Goal: Find specific page/section: Find specific page/section

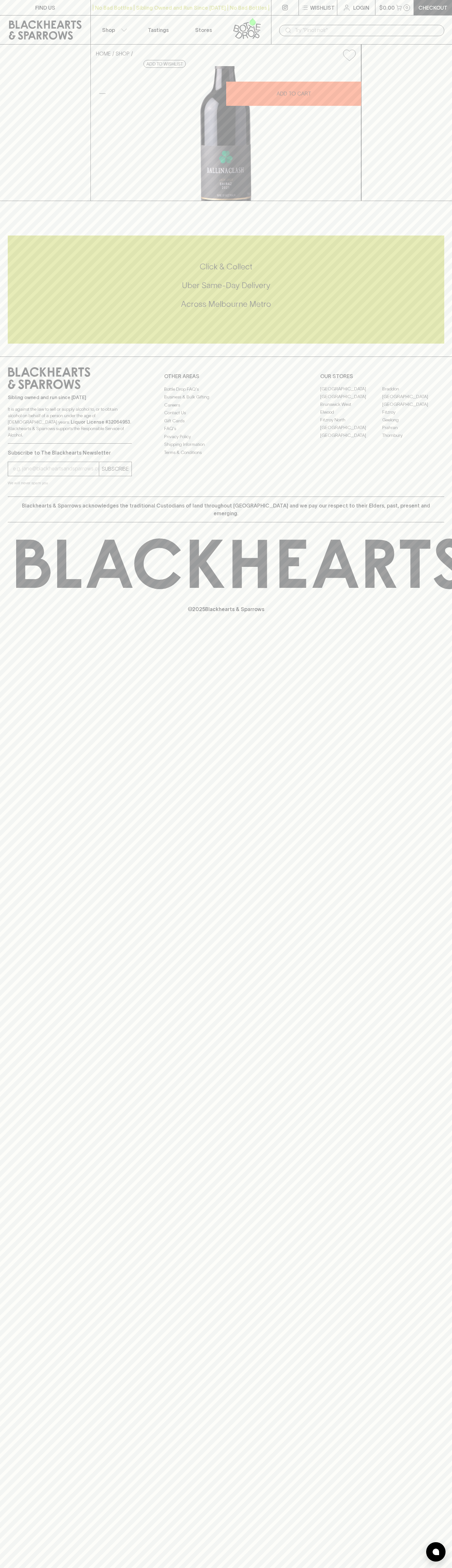
click at [185, 19] on link "Stores" at bounding box center [203, 29] width 45 height 29
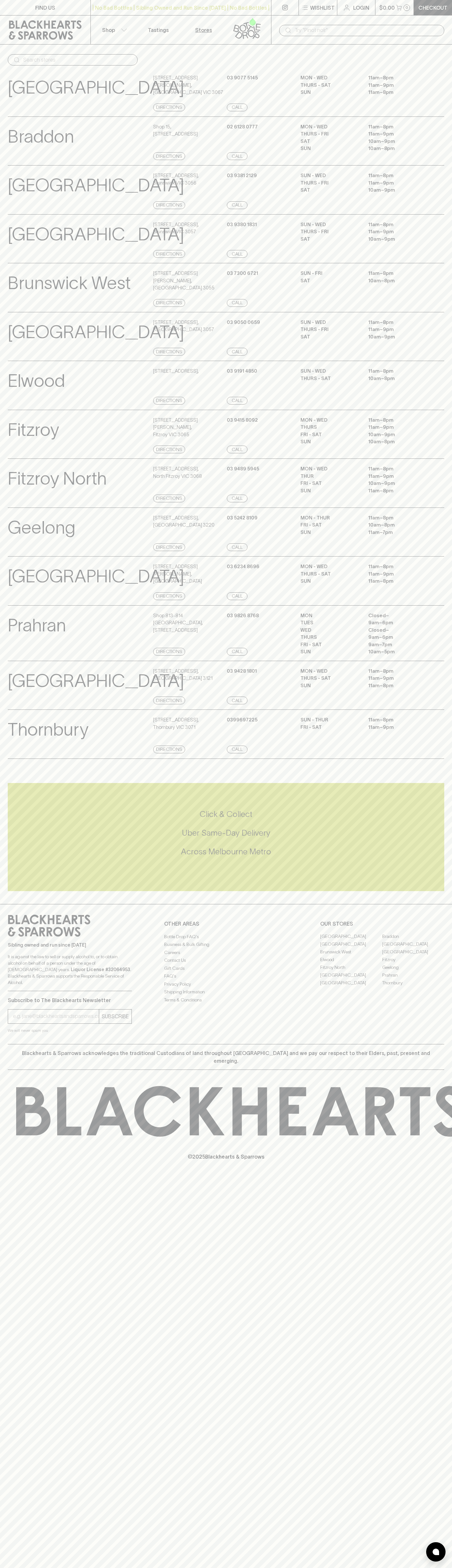
click at [429, 304] on div "SUN - FRI 11am – 8pm SAT 10am – 8pm" at bounding box center [372, 288] width 144 height 37
click at [12, 1567] on html "FIND US | No Bad Bottles | Sibling Owned and Run Since [DATE] | No Bad Bottles …" at bounding box center [226, 784] width 452 height 1568
click at [13, 492] on p "Fitzroy North" at bounding box center [57, 478] width 99 height 27
